Goal: Information Seeking & Learning: Learn about a topic

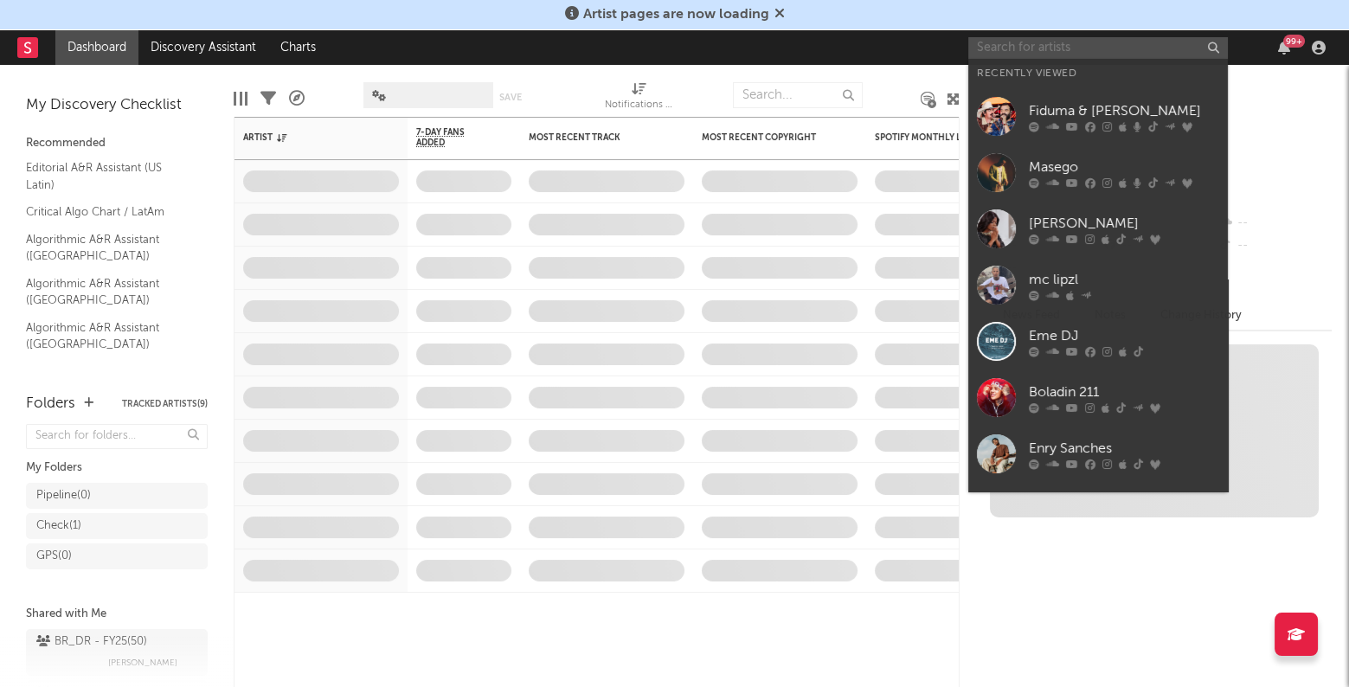
click at [1084, 48] on input "text" at bounding box center [1098, 48] width 260 height 22
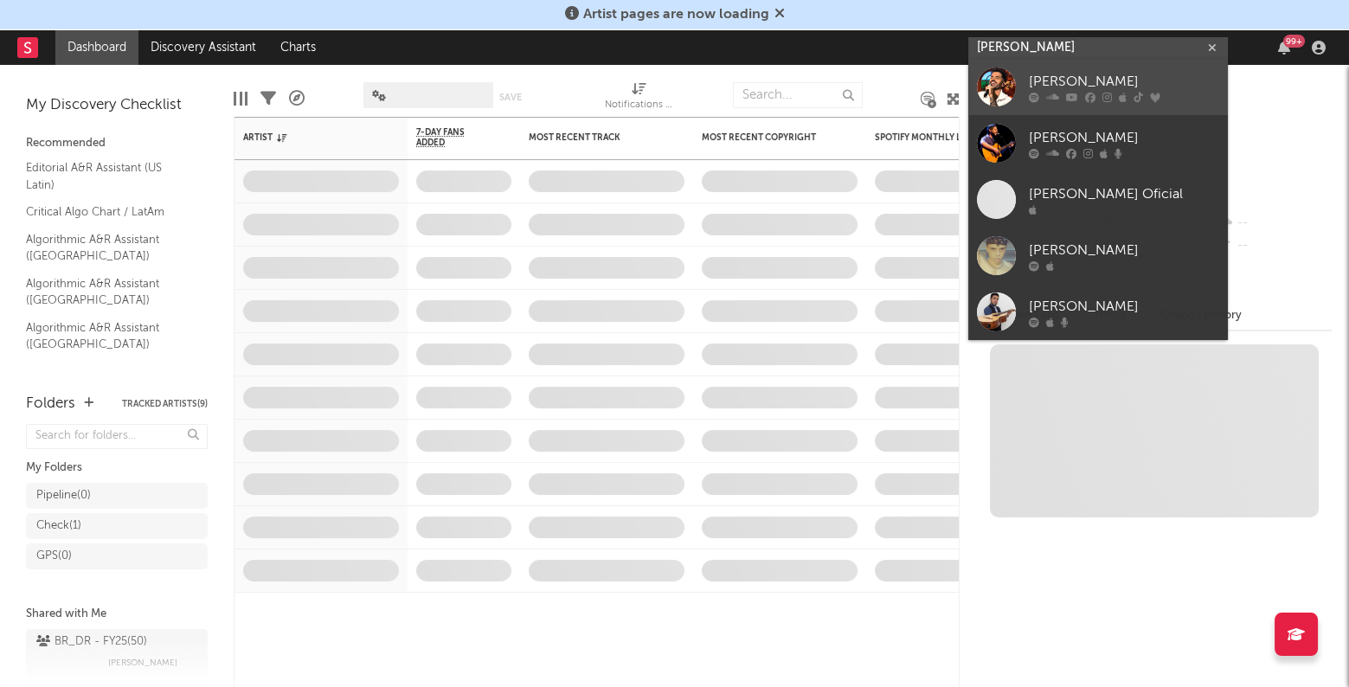
type input "[PERSON_NAME]"
click at [1086, 77] on div "[PERSON_NAME]" at bounding box center [1124, 82] width 190 height 21
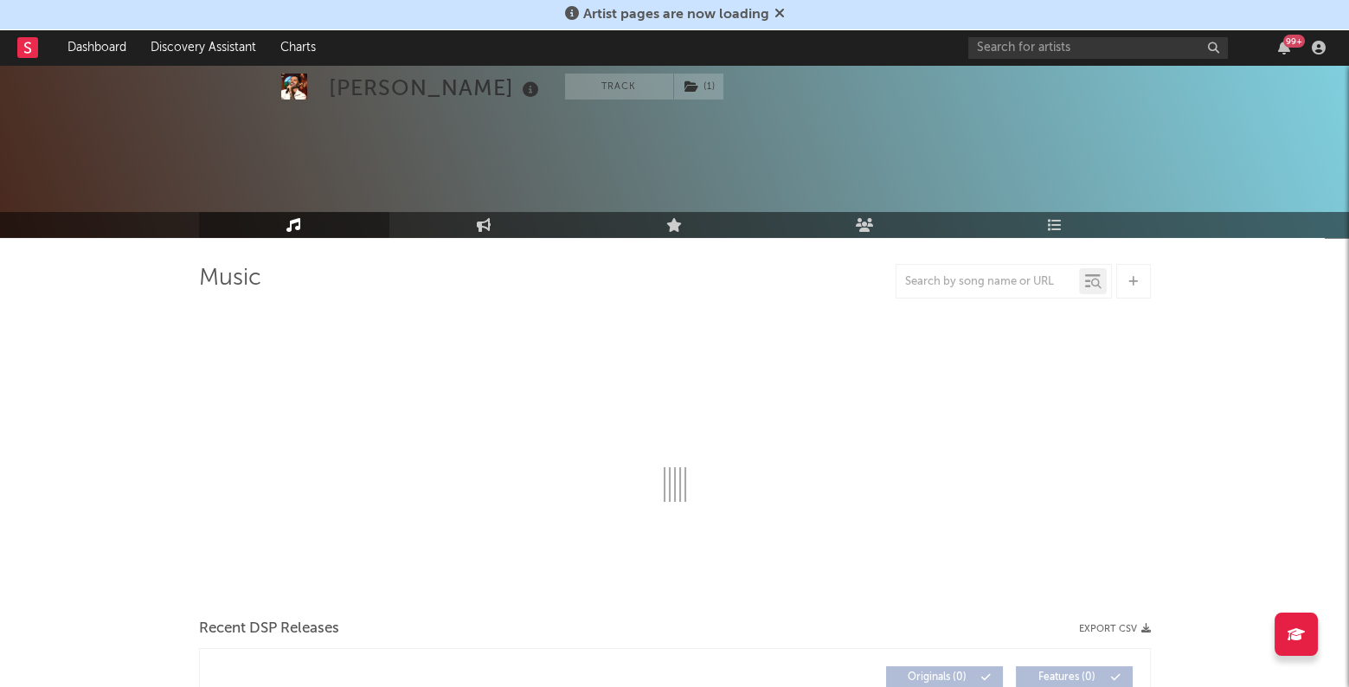
scroll to position [286, 0]
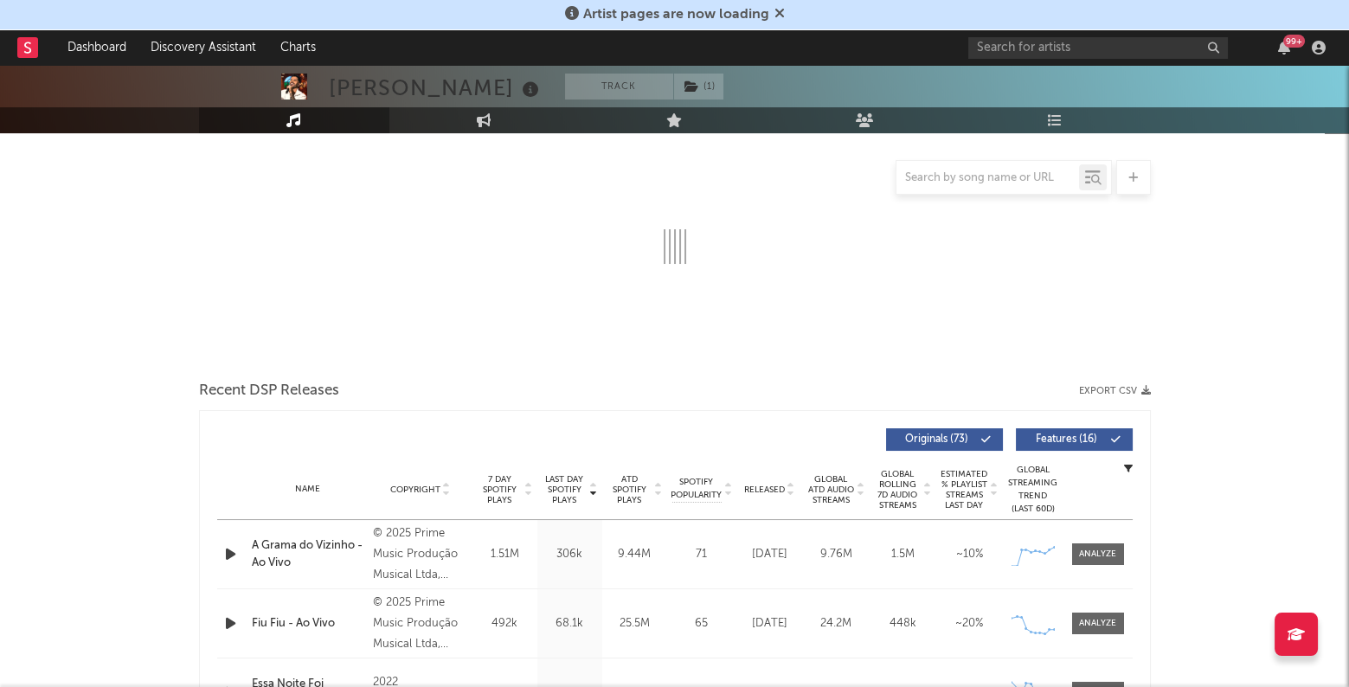
select select "6m"
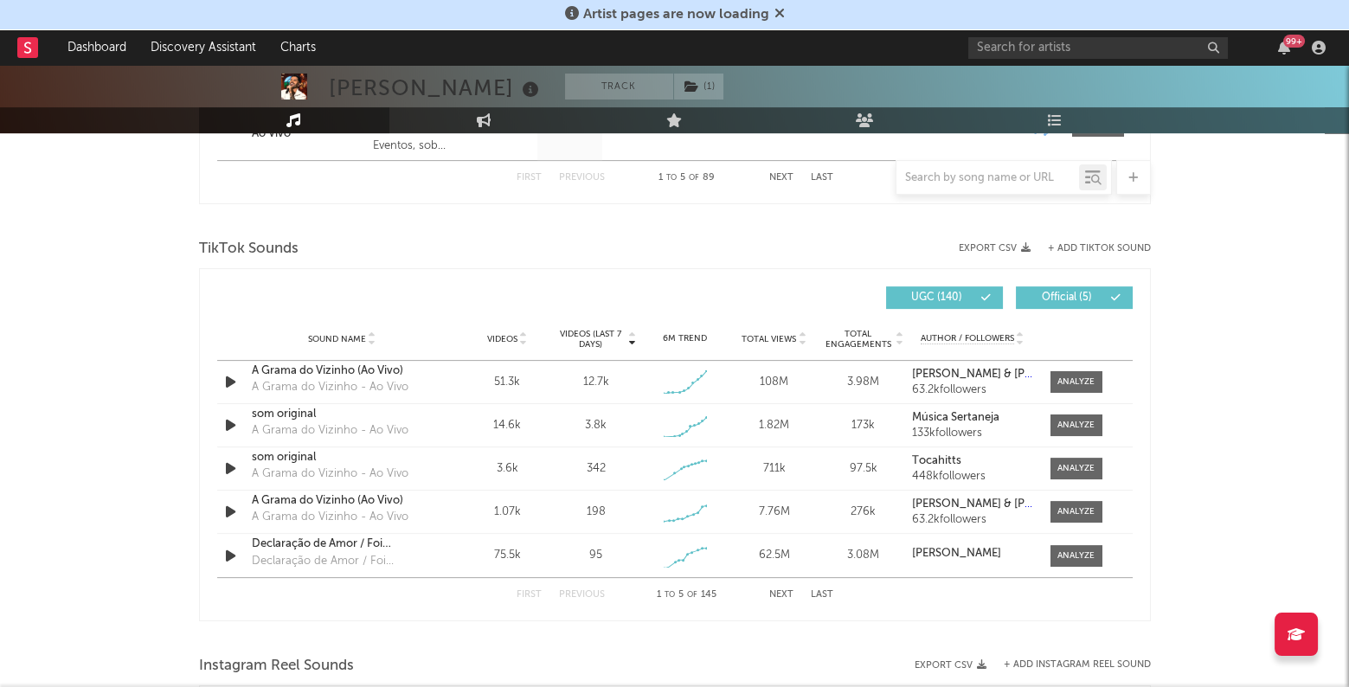
scroll to position [1080, 0]
click at [1066, 383] on div at bounding box center [1076, 382] width 37 height 13
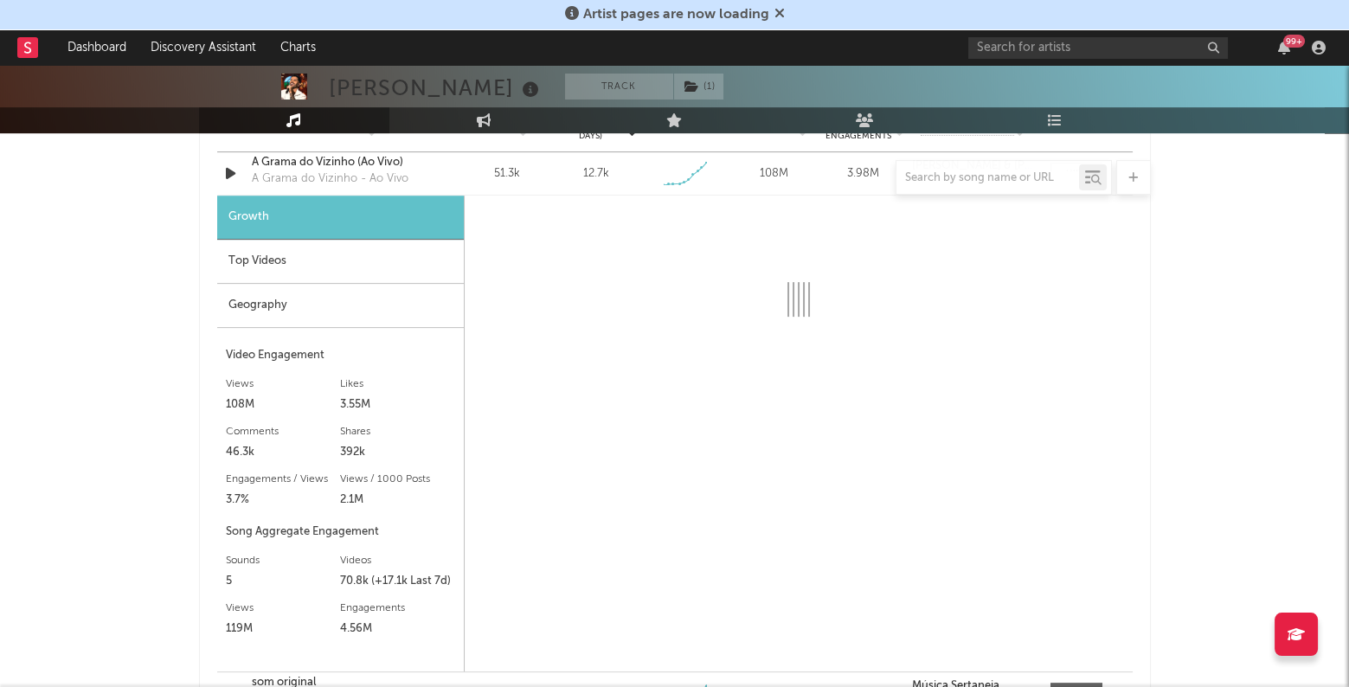
select select "1w"
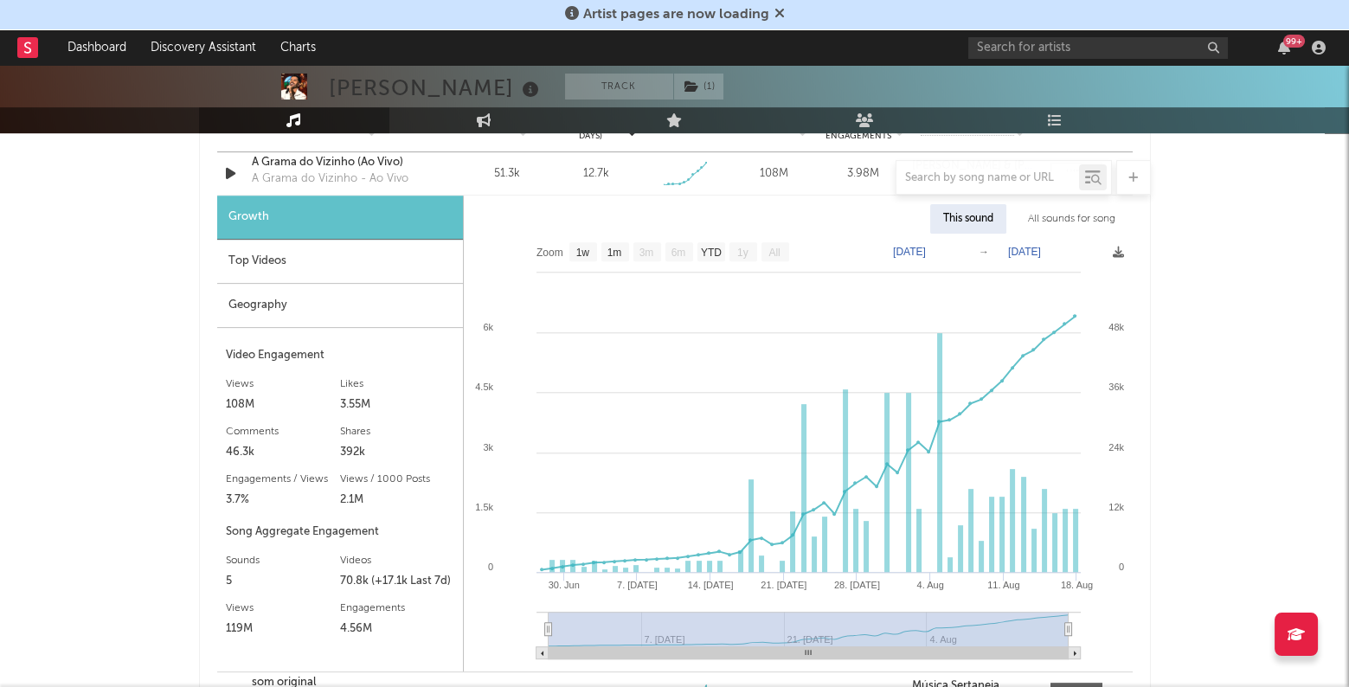
scroll to position [1228, 0]
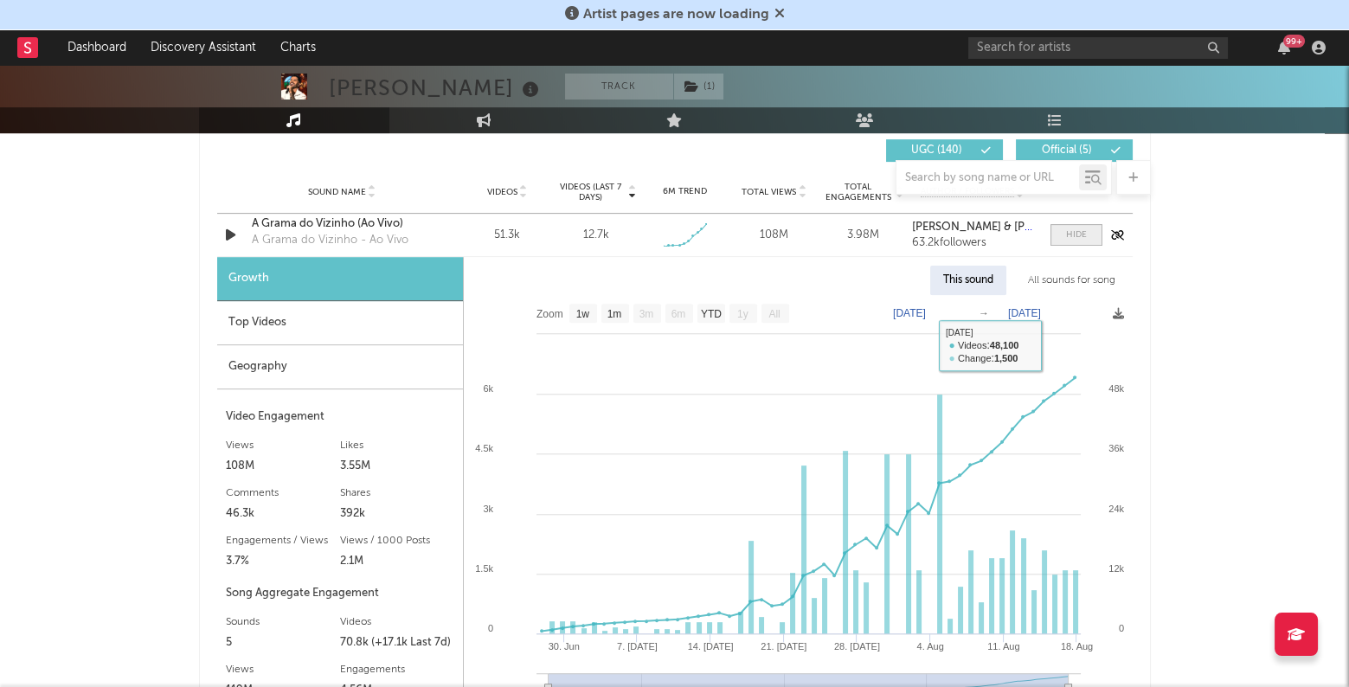
click at [1068, 241] on span at bounding box center [1077, 235] width 52 height 22
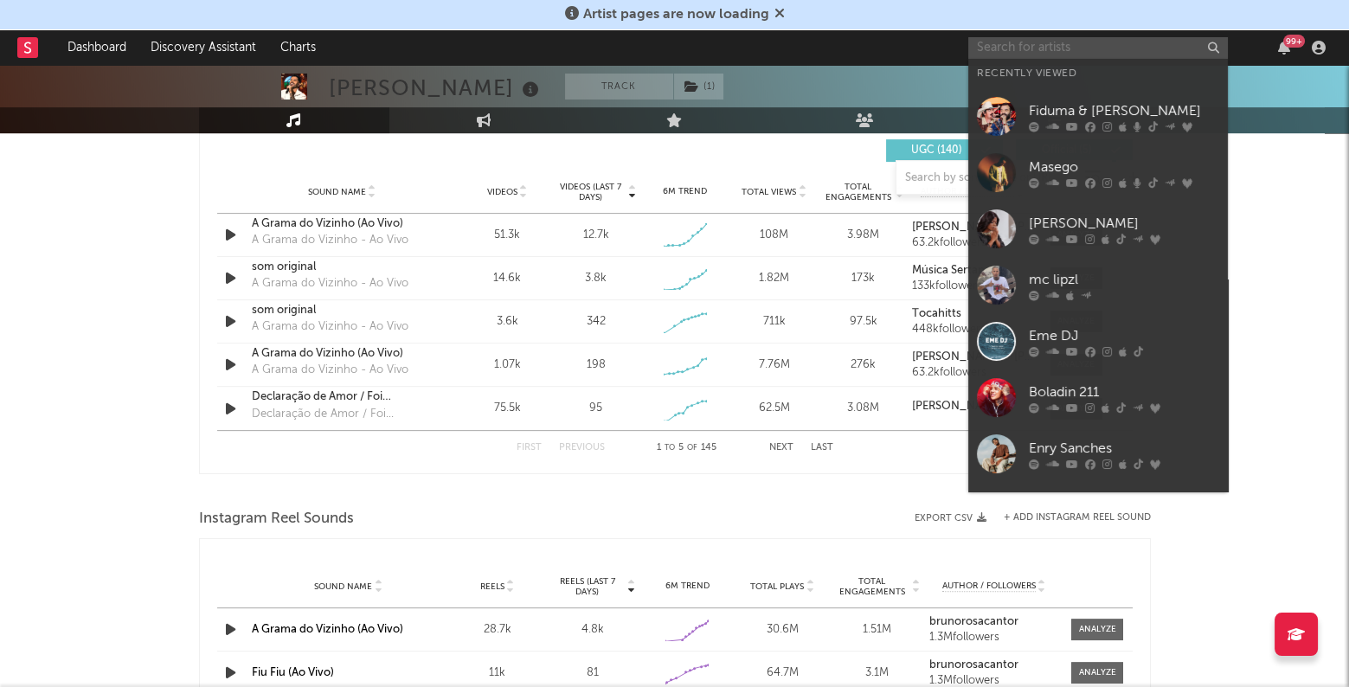
click at [1042, 47] on input "text" at bounding box center [1098, 48] width 260 height 22
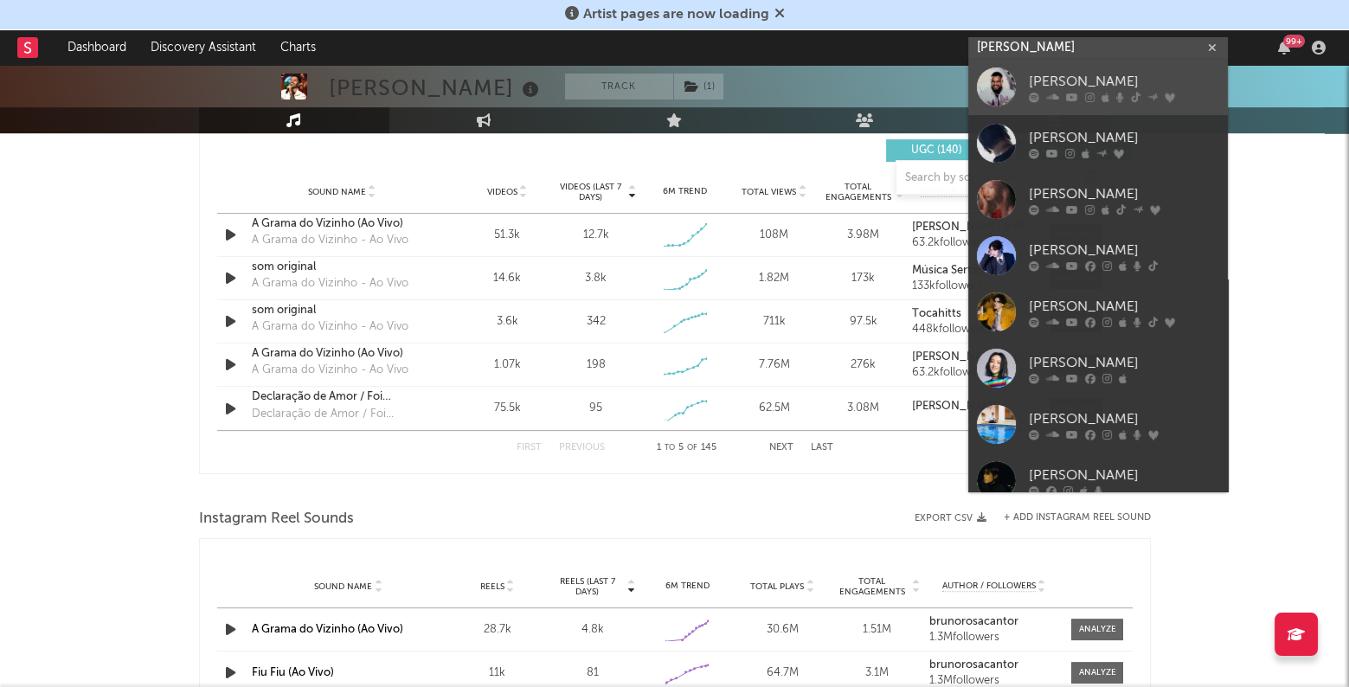
type input "[PERSON_NAME]"
click at [1049, 75] on div "[PERSON_NAME]" at bounding box center [1124, 82] width 190 height 21
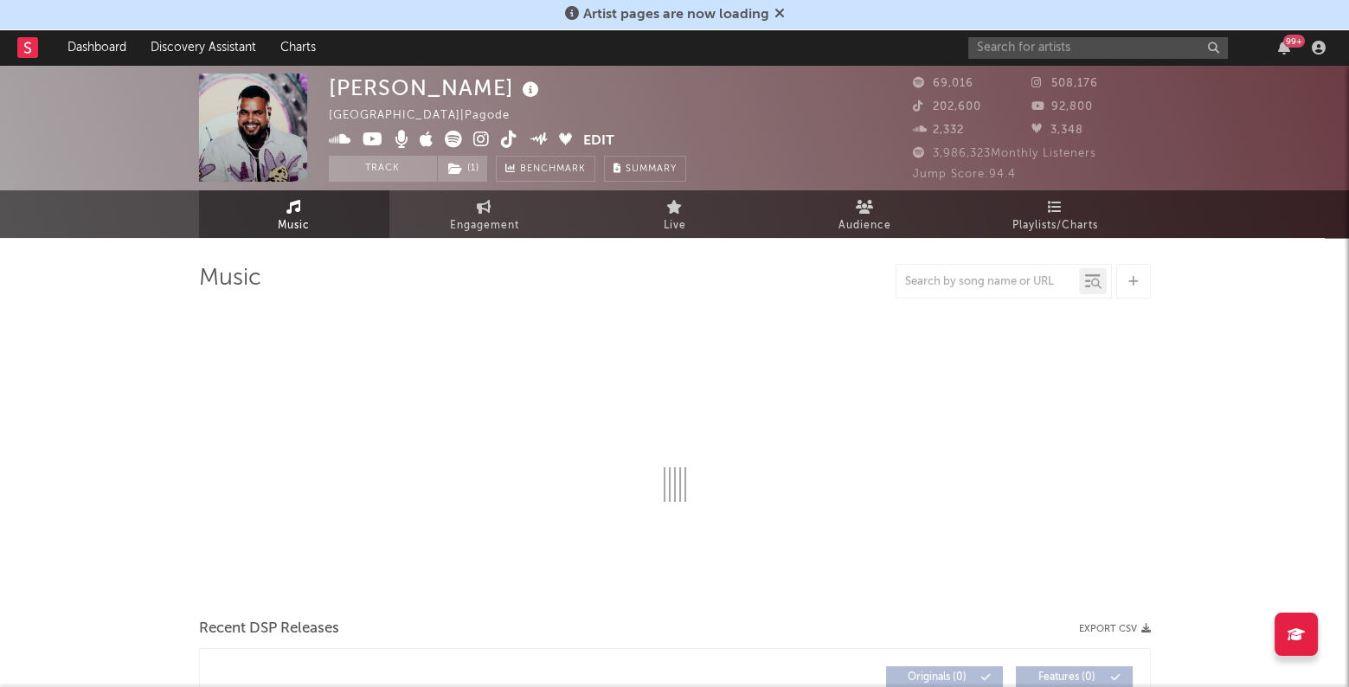
select select "6m"
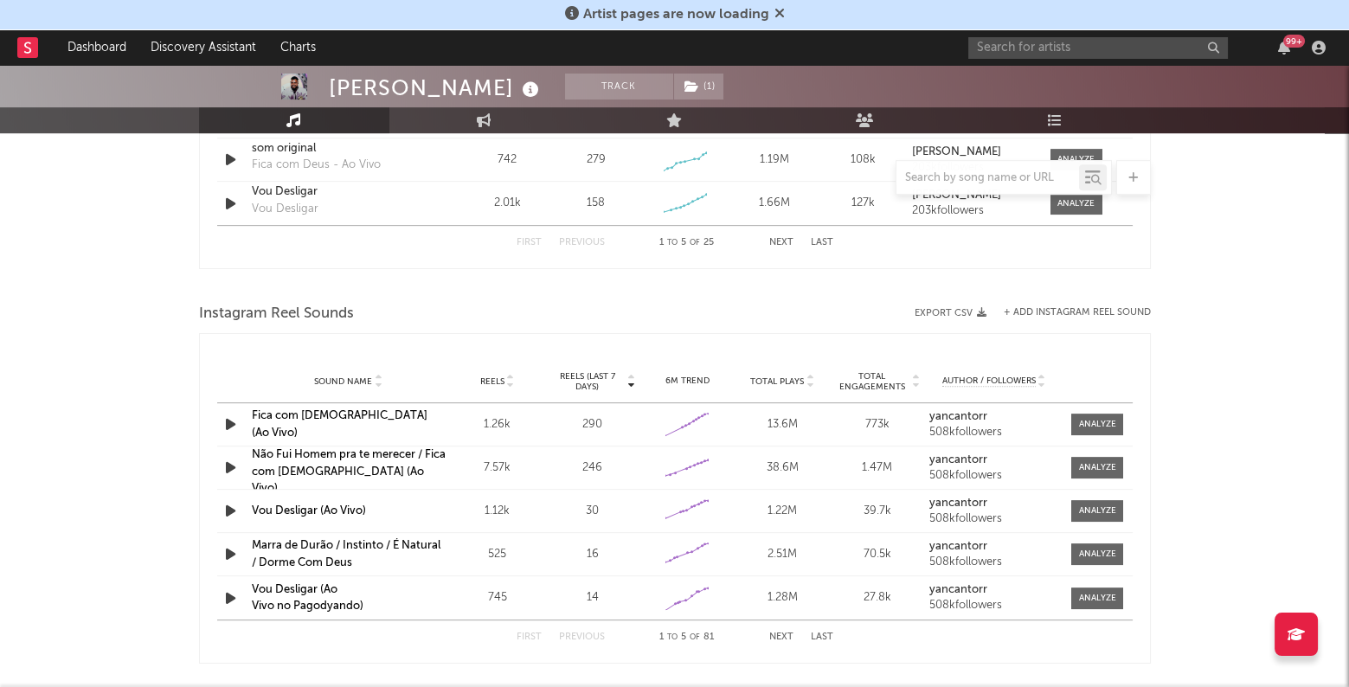
scroll to position [1425, 0]
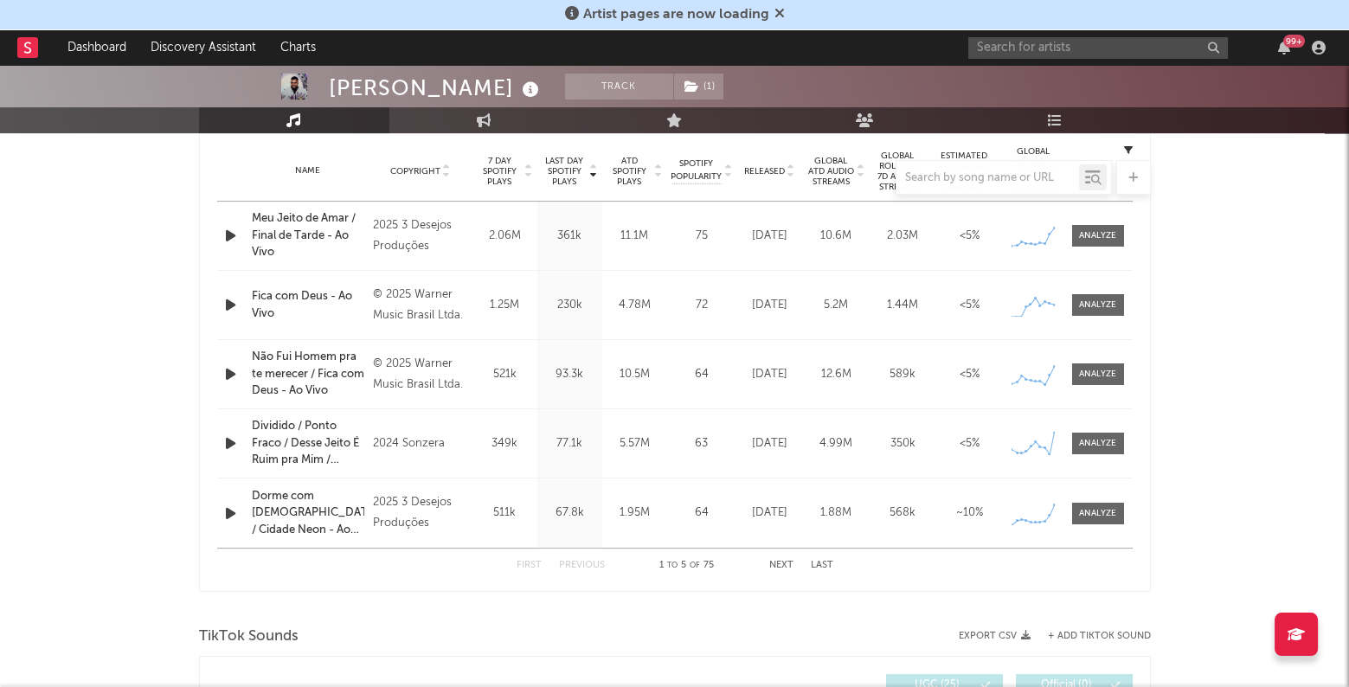
scroll to position [681, 0]
